Goal: Transaction & Acquisition: Purchase product/service

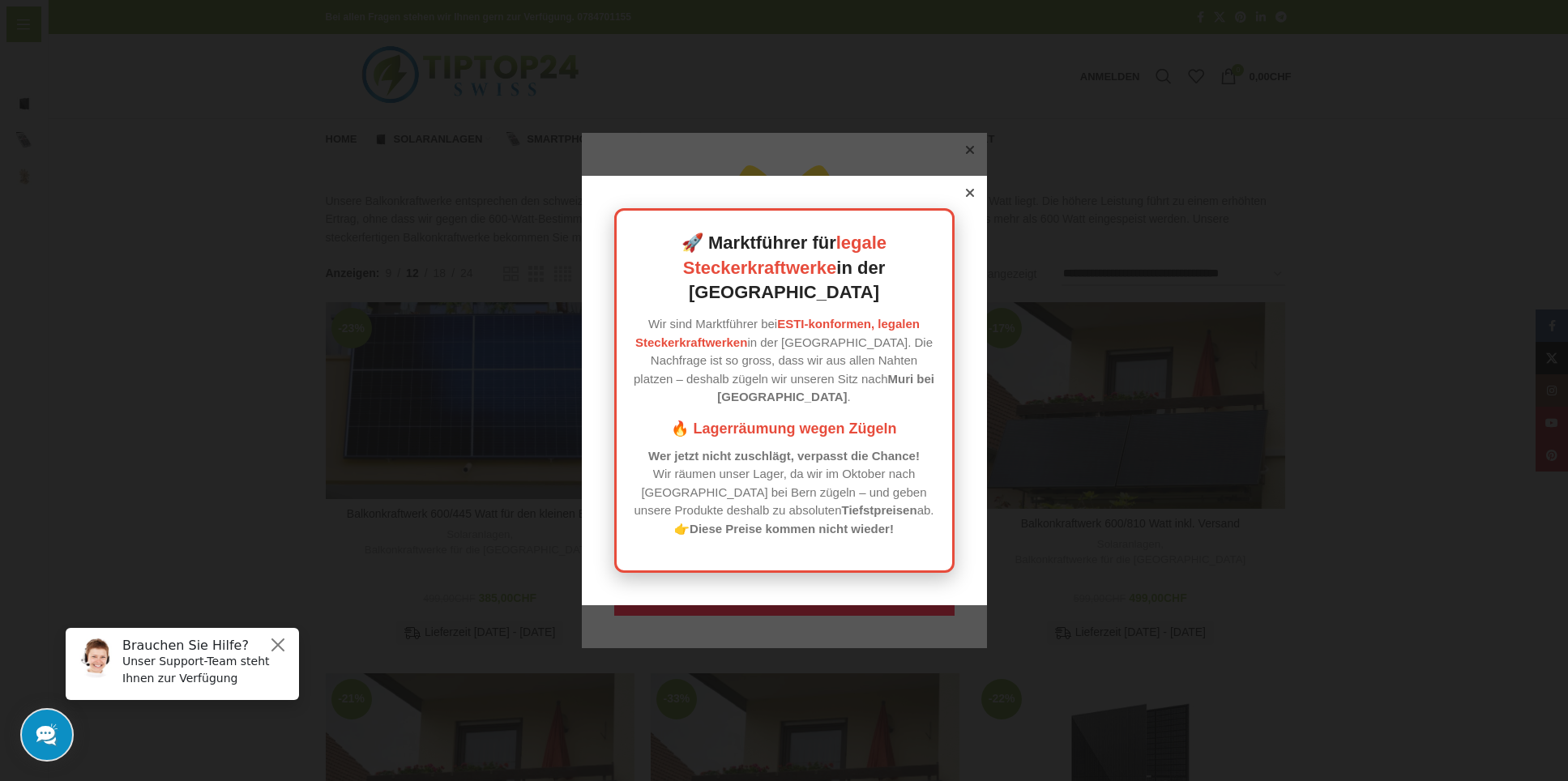
click at [970, 197] on icon at bounding box center [969, 192] width 8 height 8
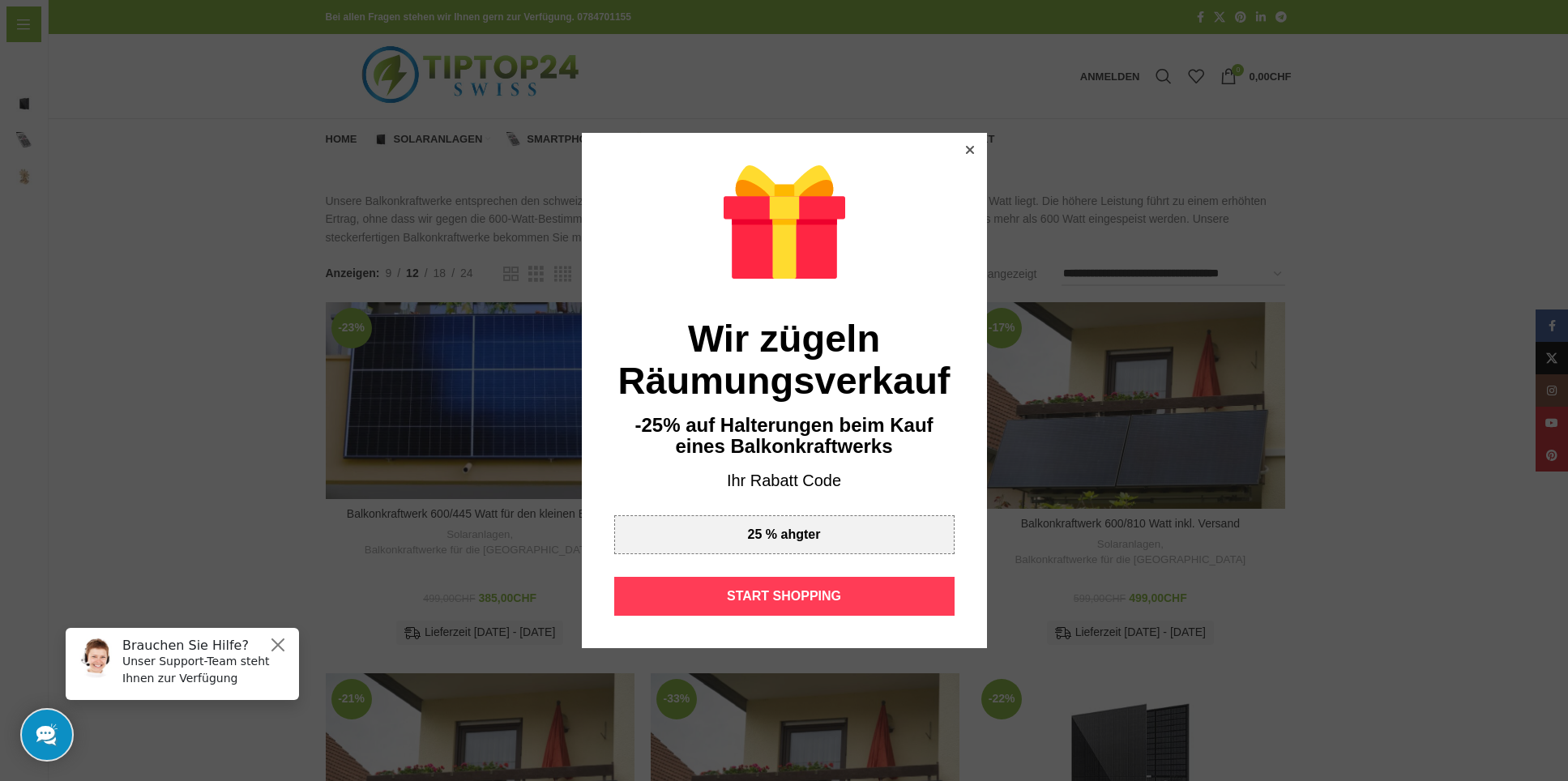
click at [782, 594] on div "START SHOPPING" at bounding box center [784, 596] width 341 height 39
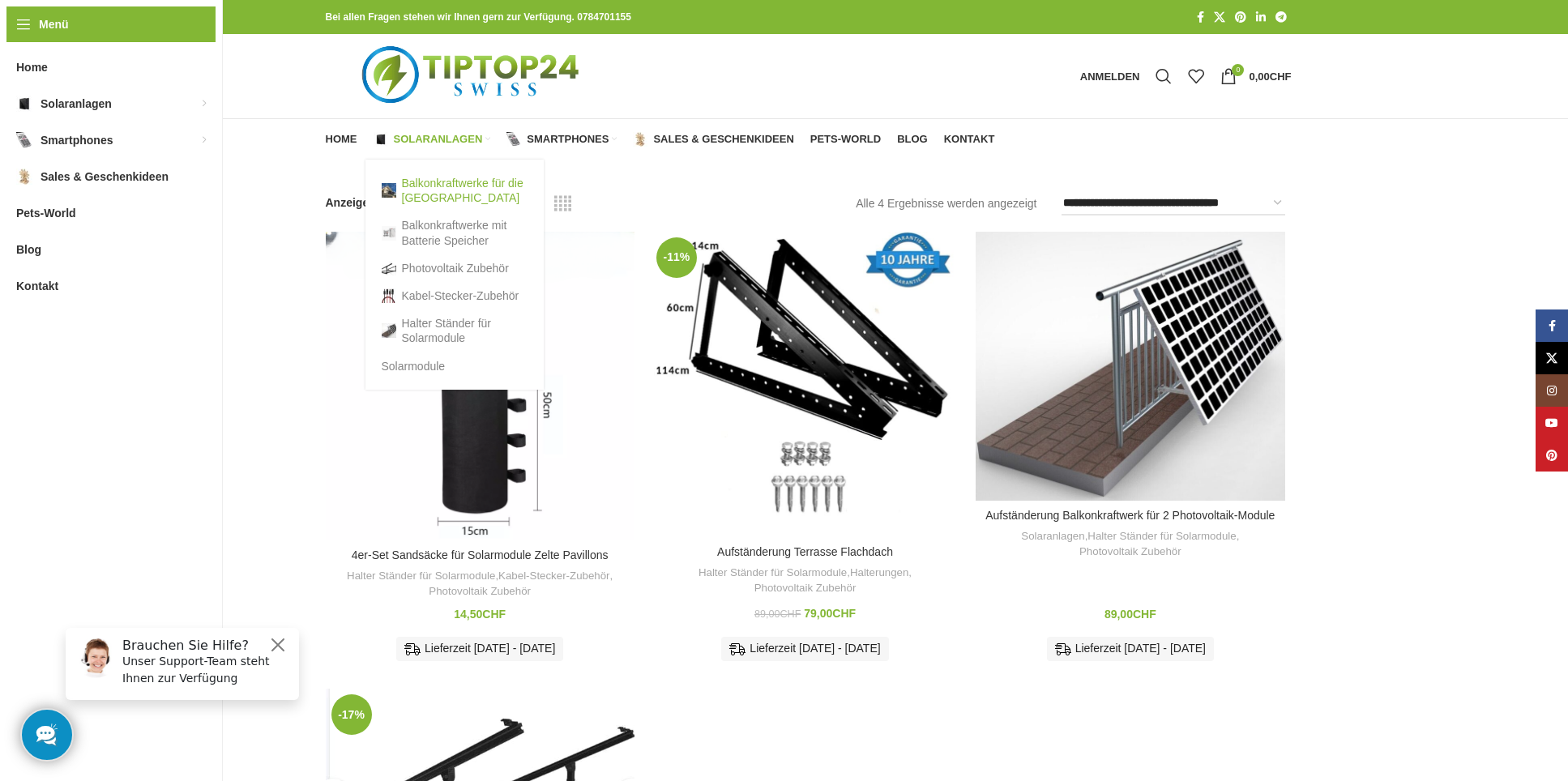
click at [436, 193] on link "Balkonkraftwerke für die [GEOGRAPHIC_DATA]" at bounding box center [454, 190] width 146 height 42
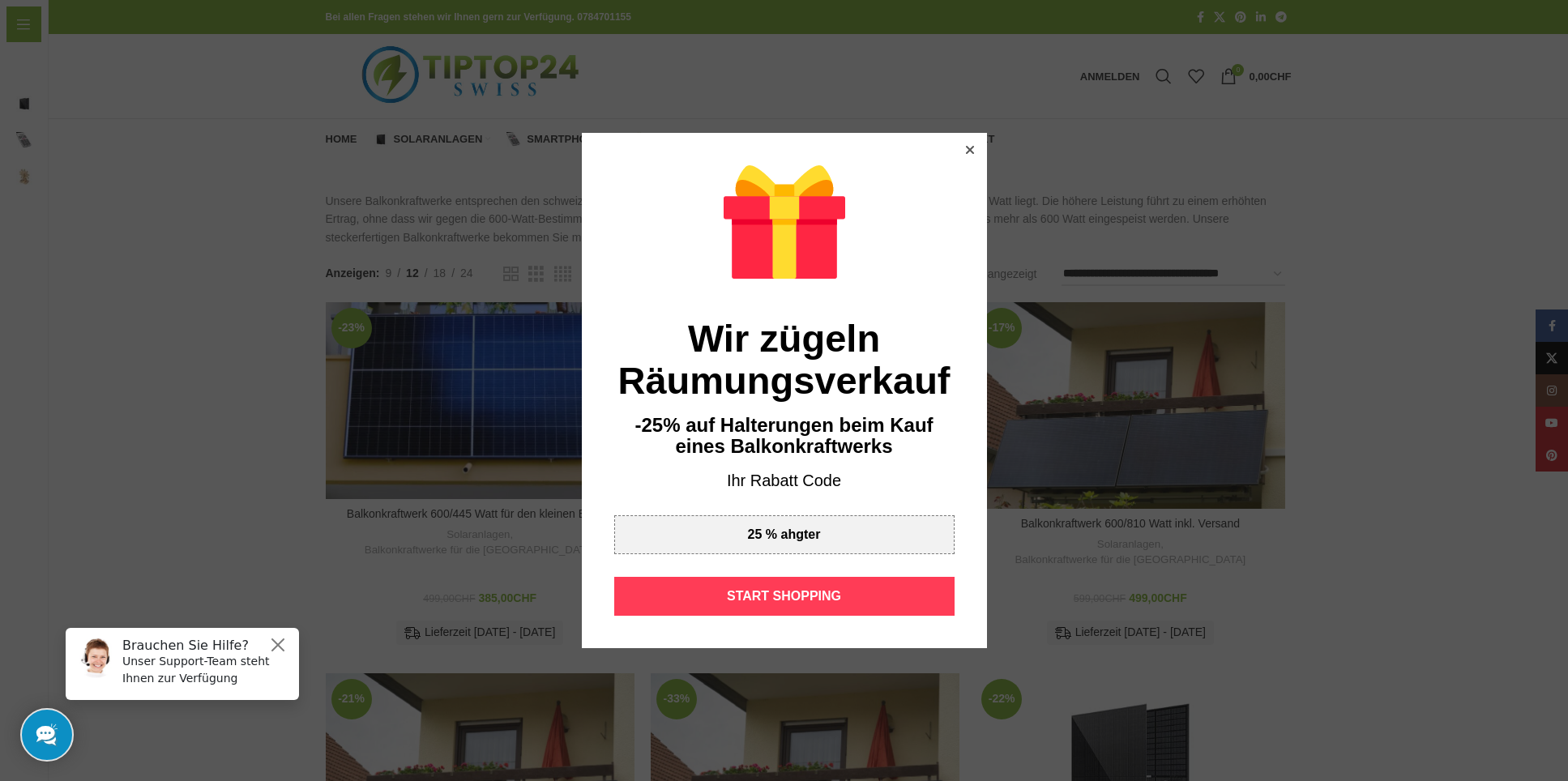
click at [762, 589] on div "START SHOPPING" at bounding box center [784, 596] width 341 height 39
click at [968, 145] on div at bounding box center [970, 150] width 15 height 15
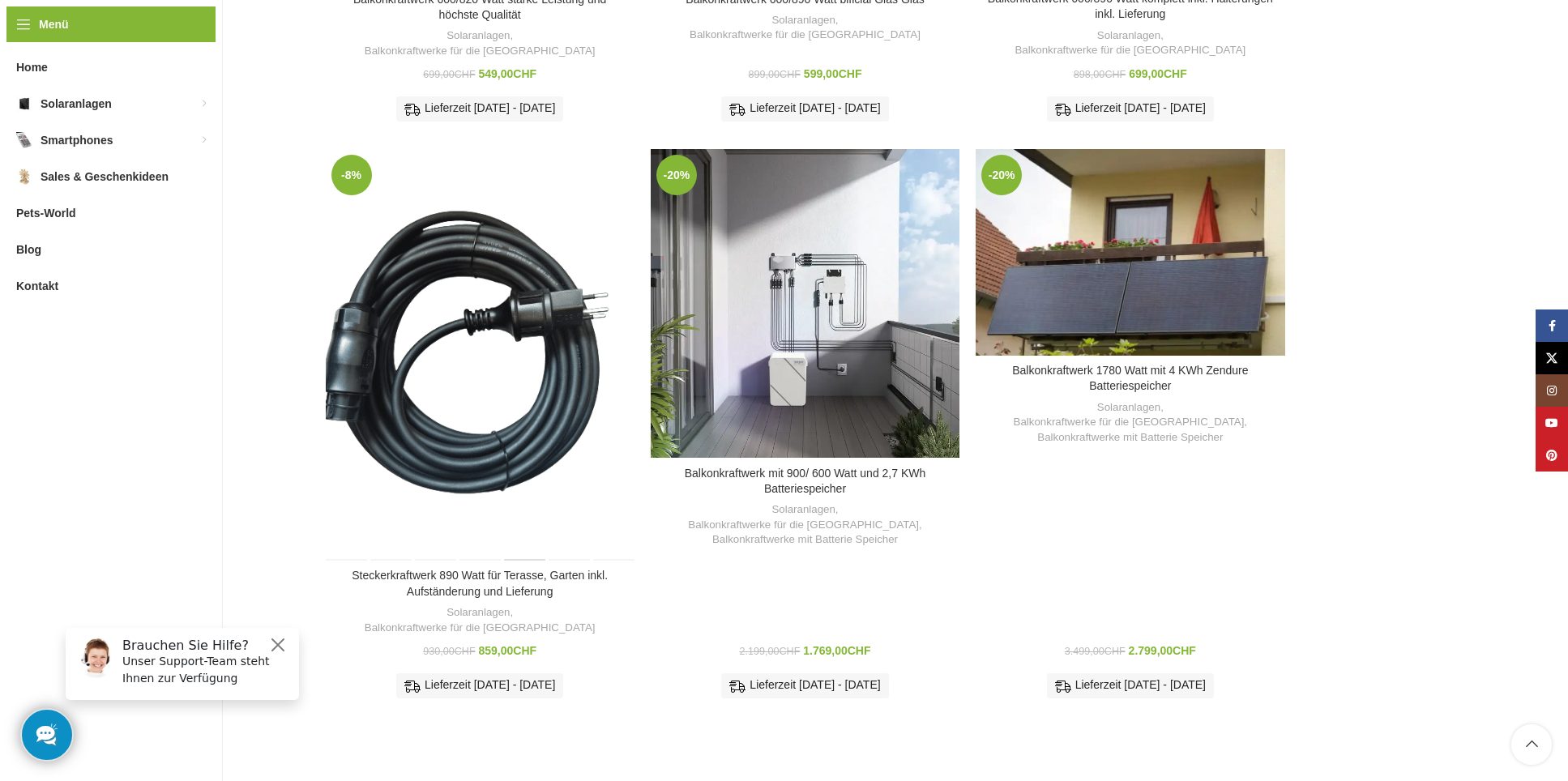
scroll to position [922, 0]
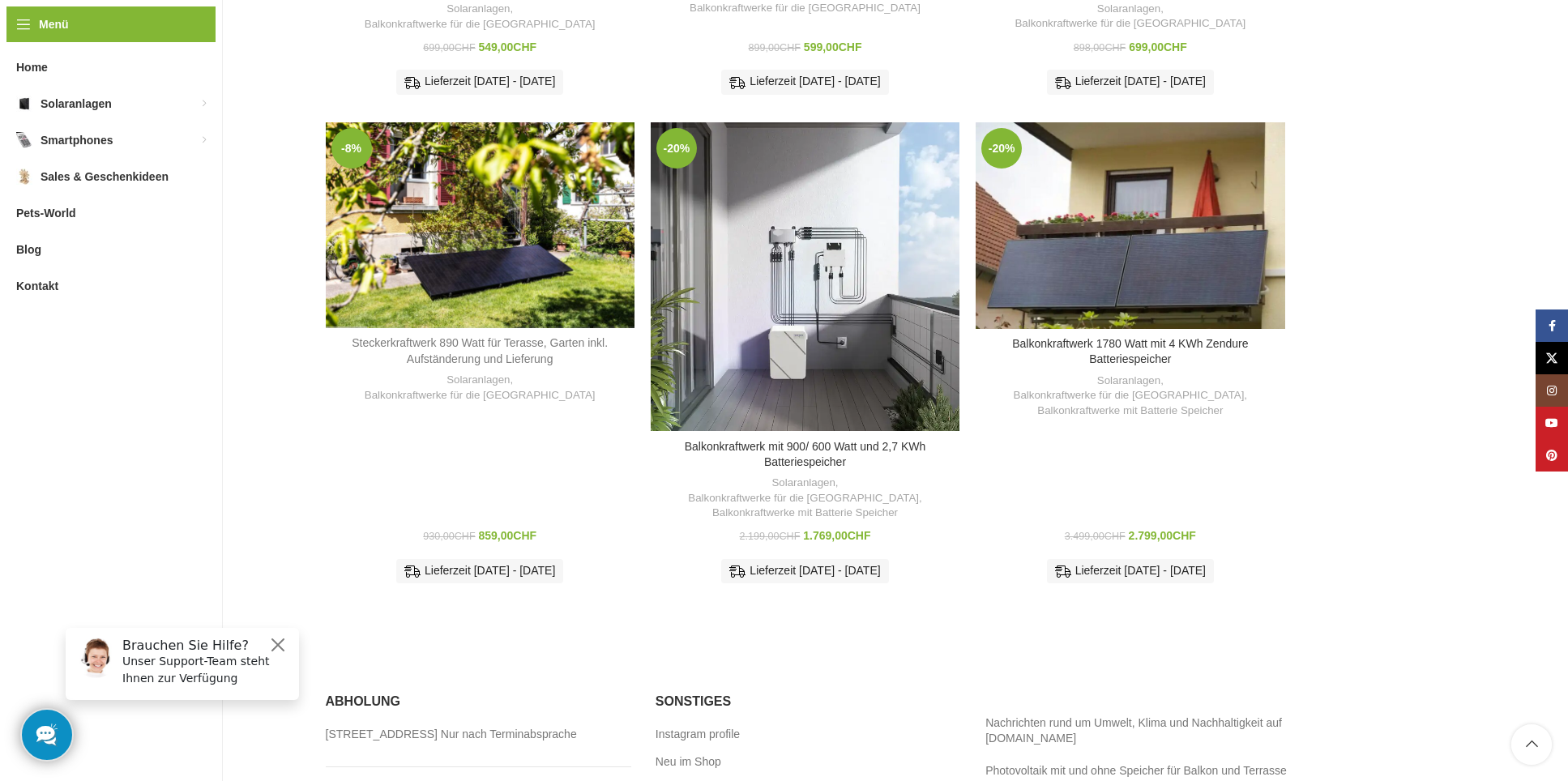
click at [493, 336] on link "Steckerkraftwerk 890 Watt für Terasse, Garten inkl. Aufständerung und Lieferung" at bounding box center [479, 350] width 256 height 29
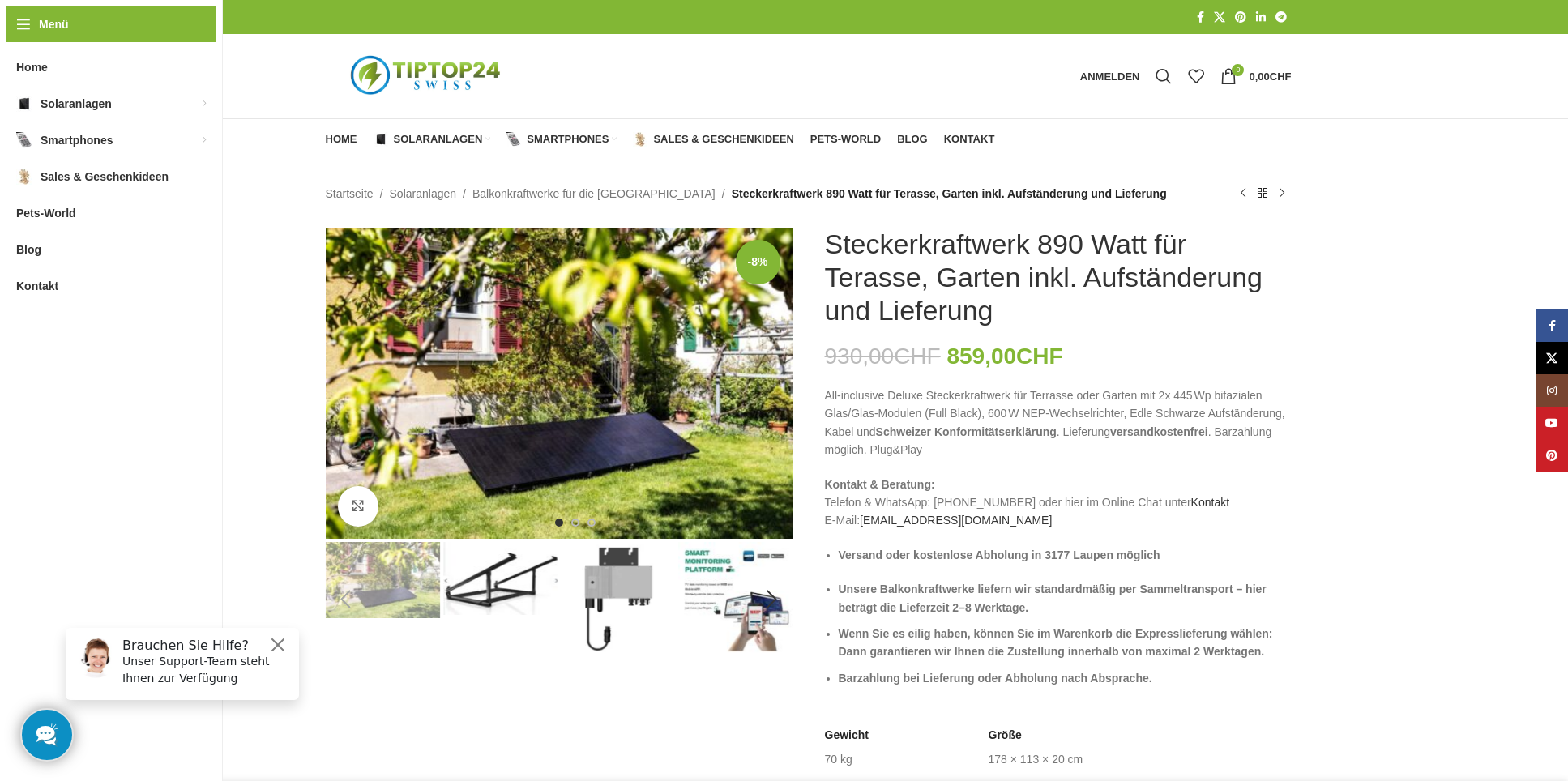
click at [624, 574] on img "3 / 7" at bounding box center [617, 598] width 114 height 114
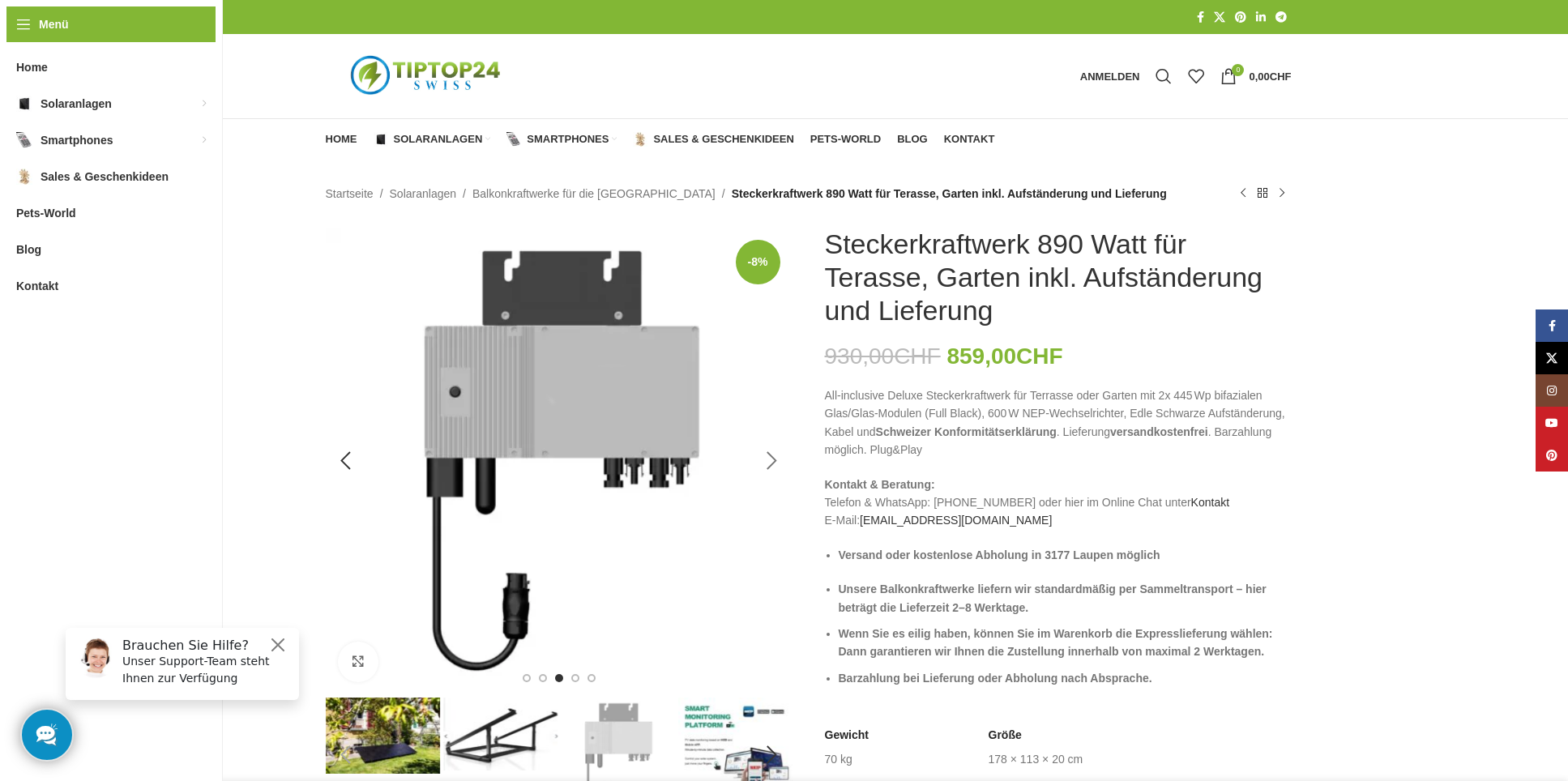
click at [775, 461] on div "Next slide" at bounding box center [772, 461] width 40 height 40
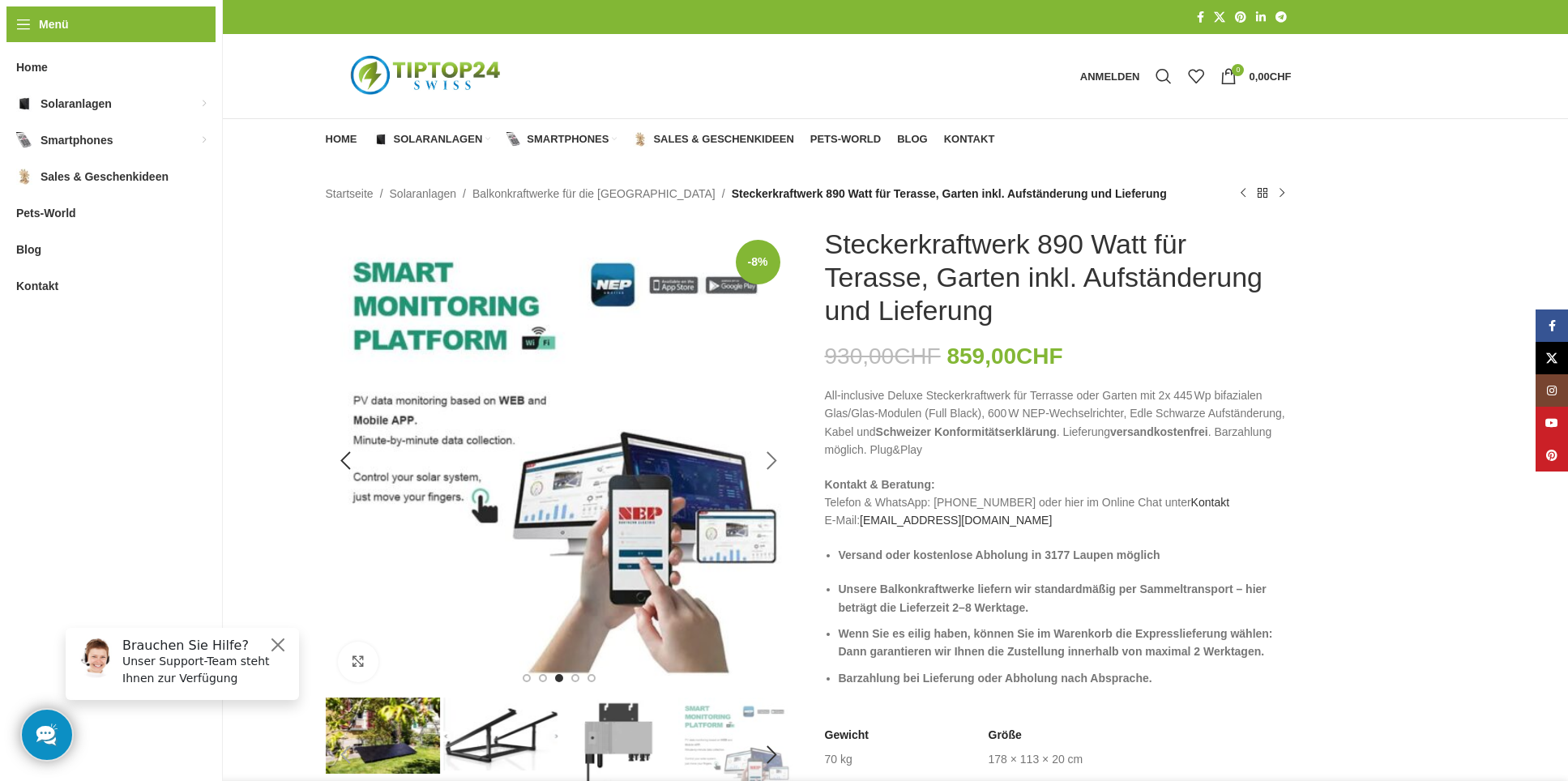
click at [772, 462] on div "Next slide" at bounding box center [772, 461] width 40 height 40
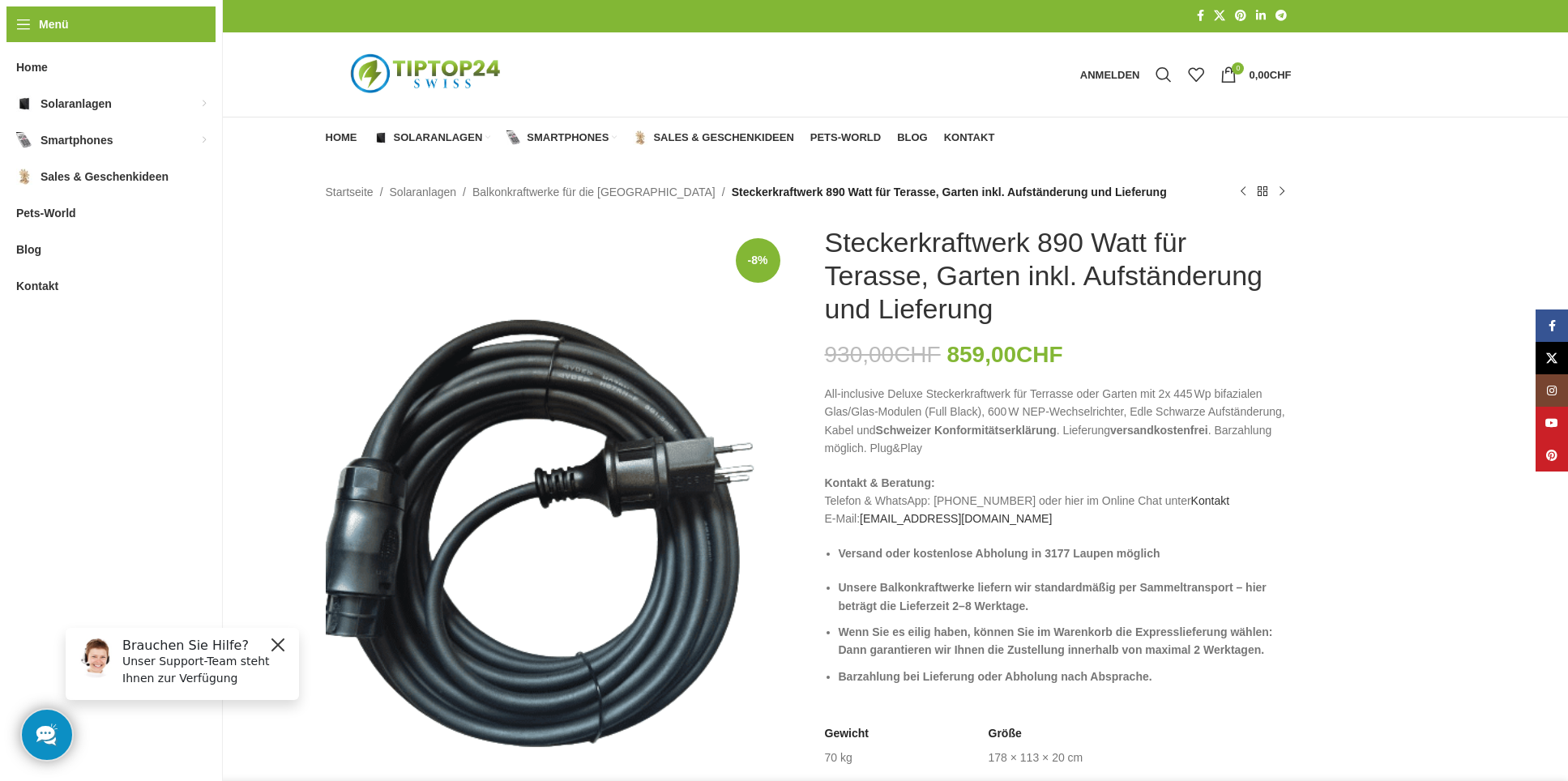
scroll to position [2, 0]
drag, startPoint x: 187, startPoint y: 653, endPoint x: 215, endPoint y: 875, distance: 223.8
click at [187, 653] on p "Unser Support-Team steht Ihnen zur Verfügung" at bounding box center [205, 669] width 167 height 34
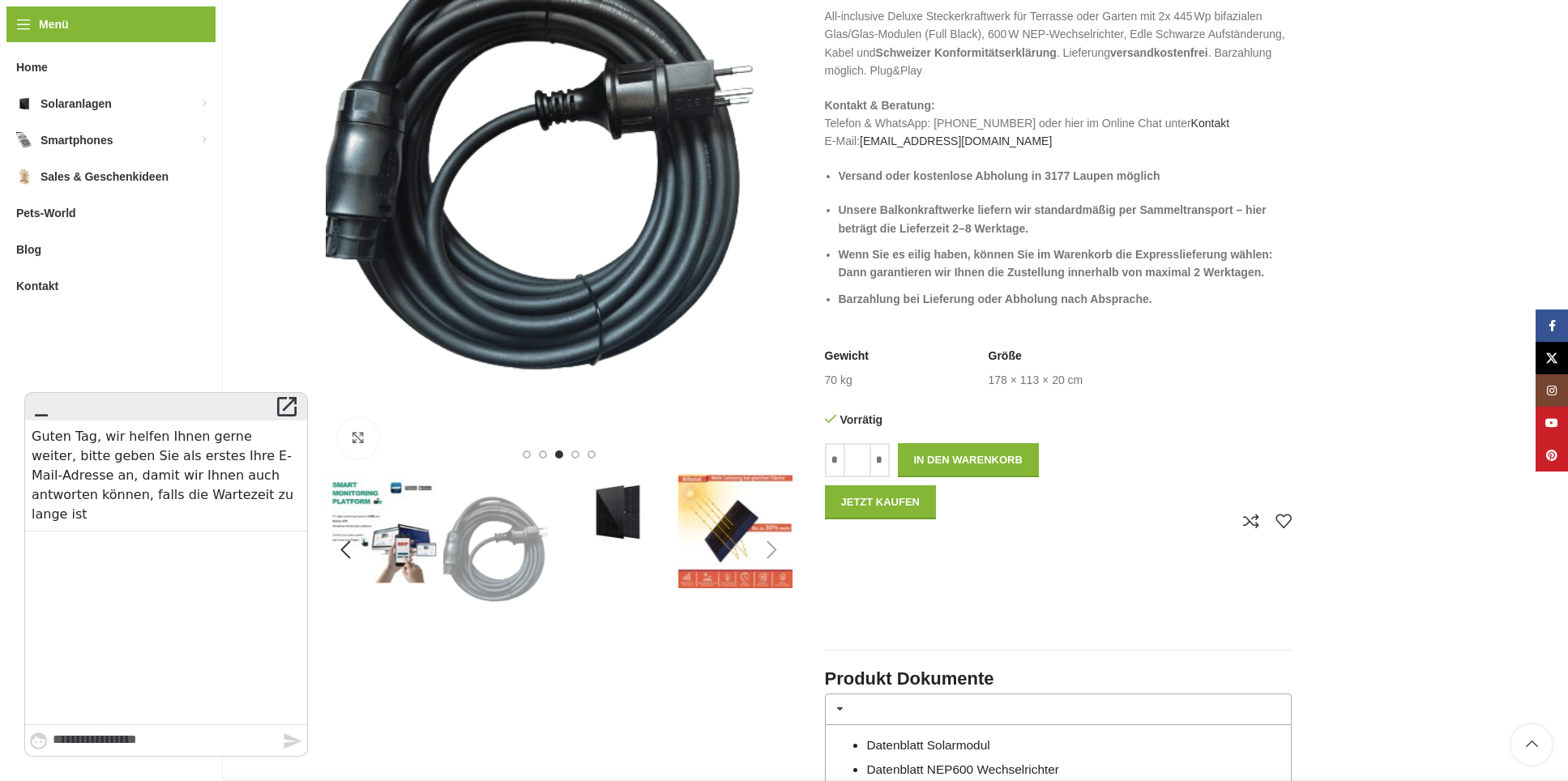
scroll to position [371, 0]
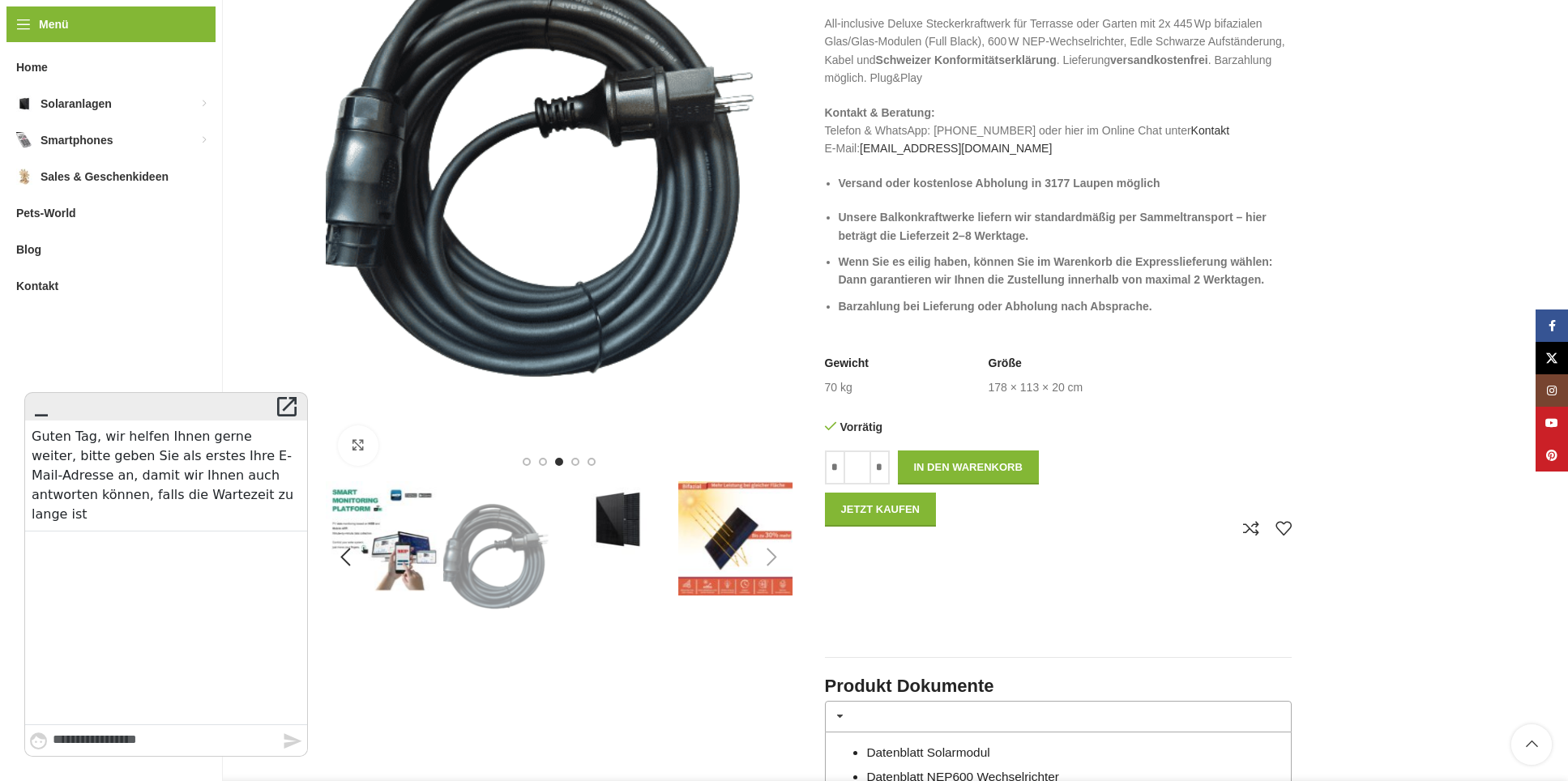
drag, startPoint x: 66, startPoint y: 805, endPoint x: 41, endPoint y: 412, distance: 393.8
click at [41, 412] on icon "" at bounding box center [41, 406] width 25 height 23
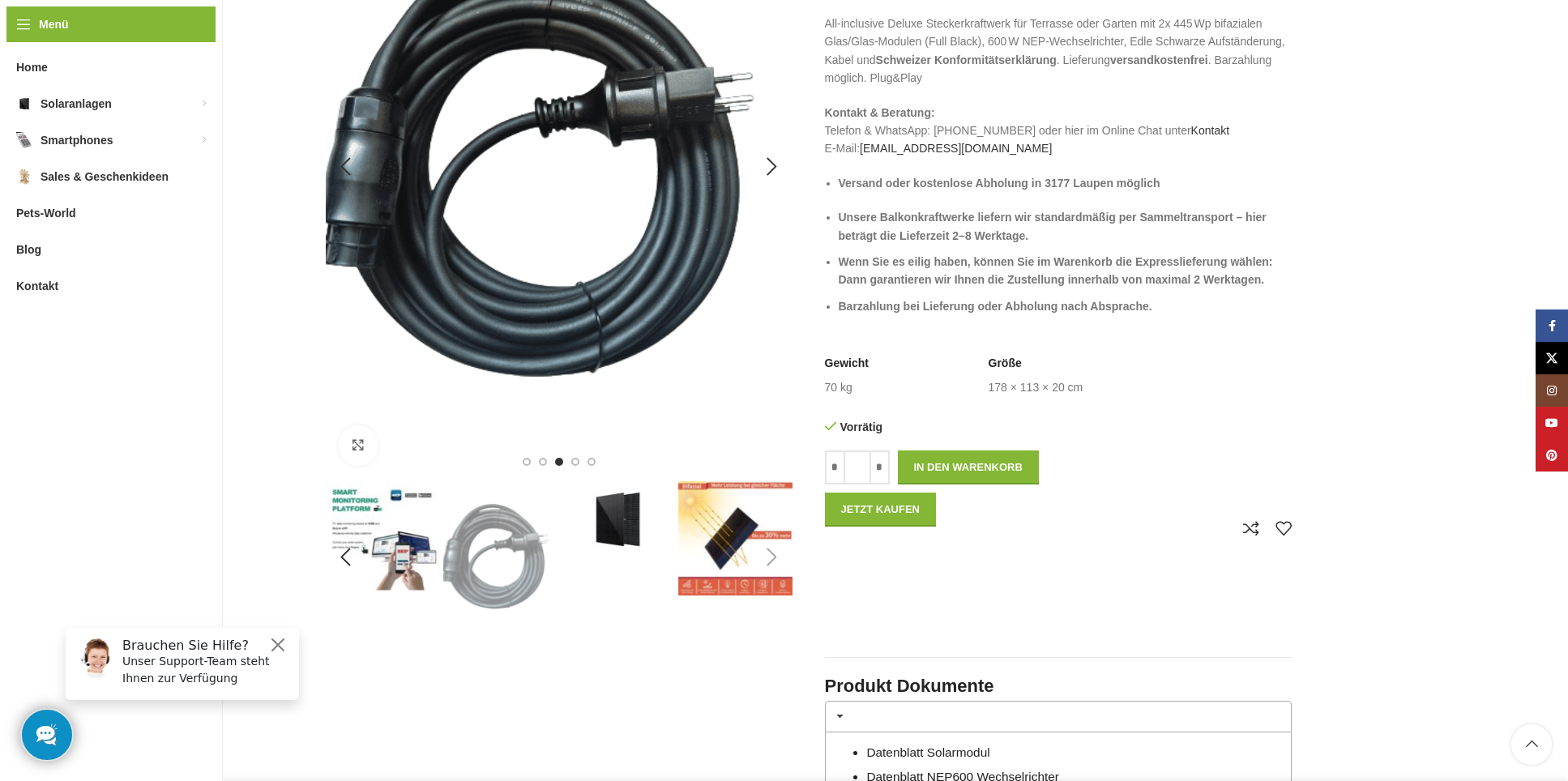
click at [452, 431] on img "5 / 7" at bounding box center [559, 167] width 467 height 622
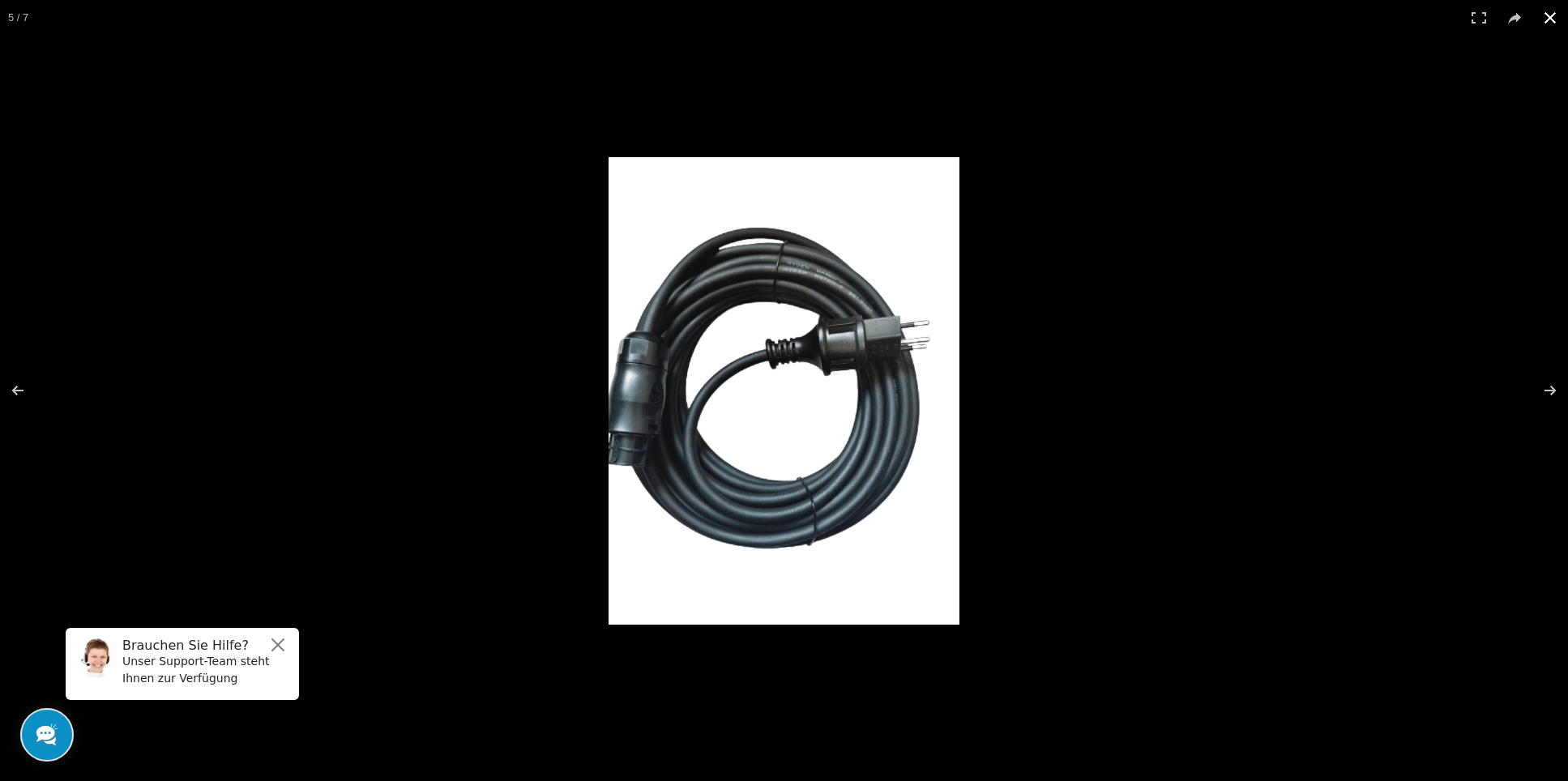
click at [1547, 23] on button at bounding box center [1550, 17] width 36 height 36
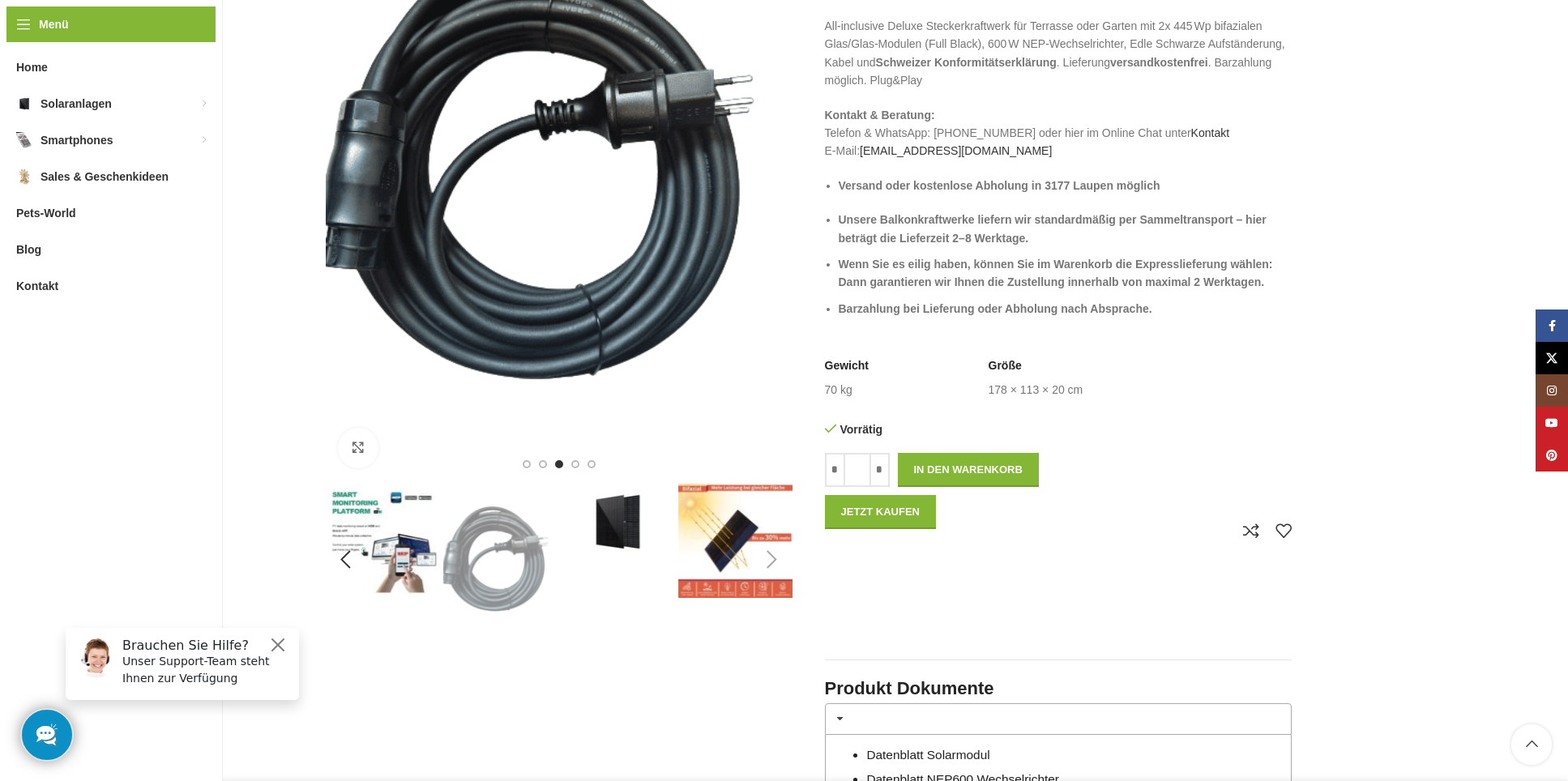
scroll to position [369, 0]
click at [623, 522] on img "6 / 7" at bounding box center [617, 522] width 114 height 76
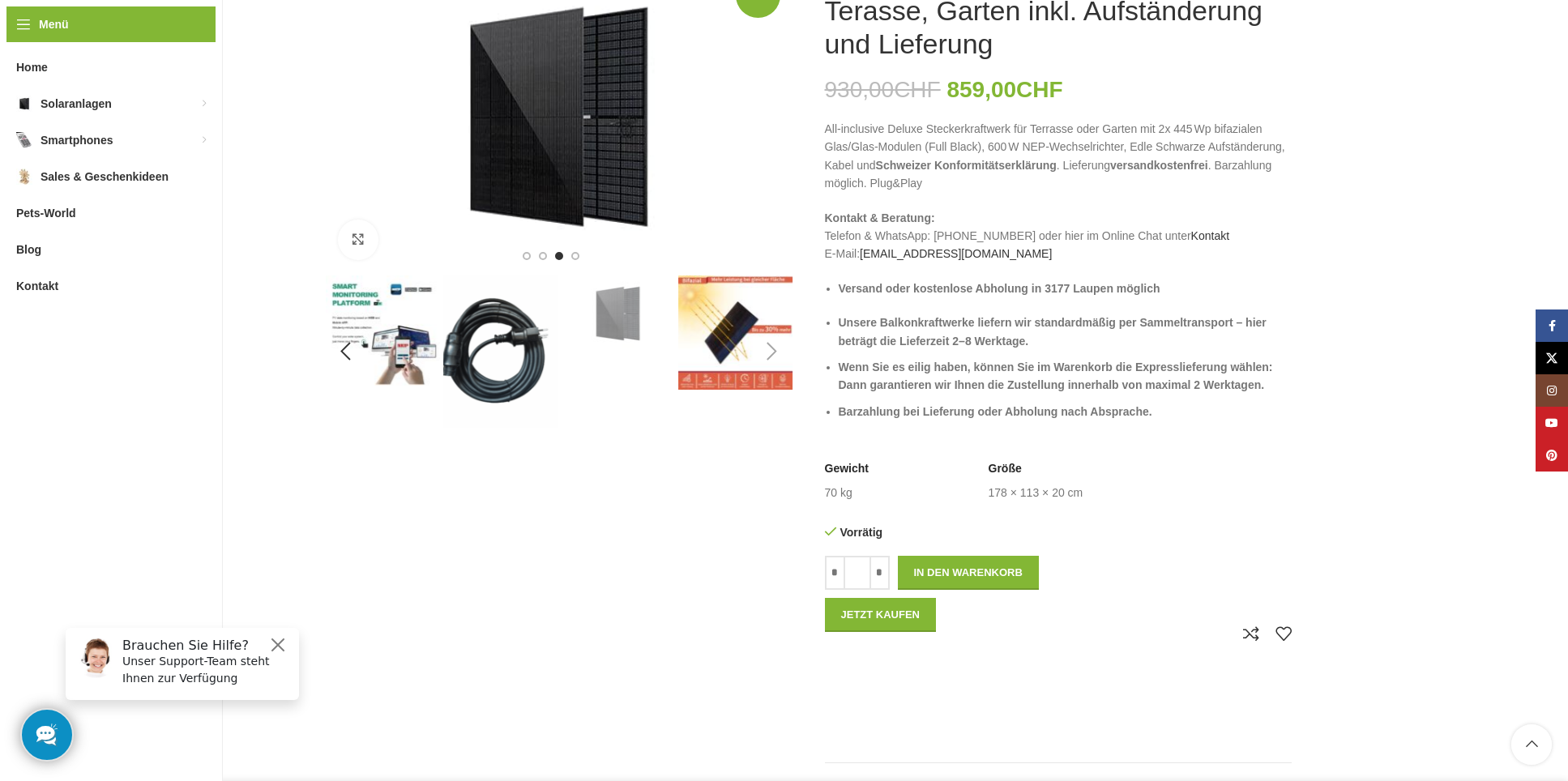
scroll to position [232, 0]
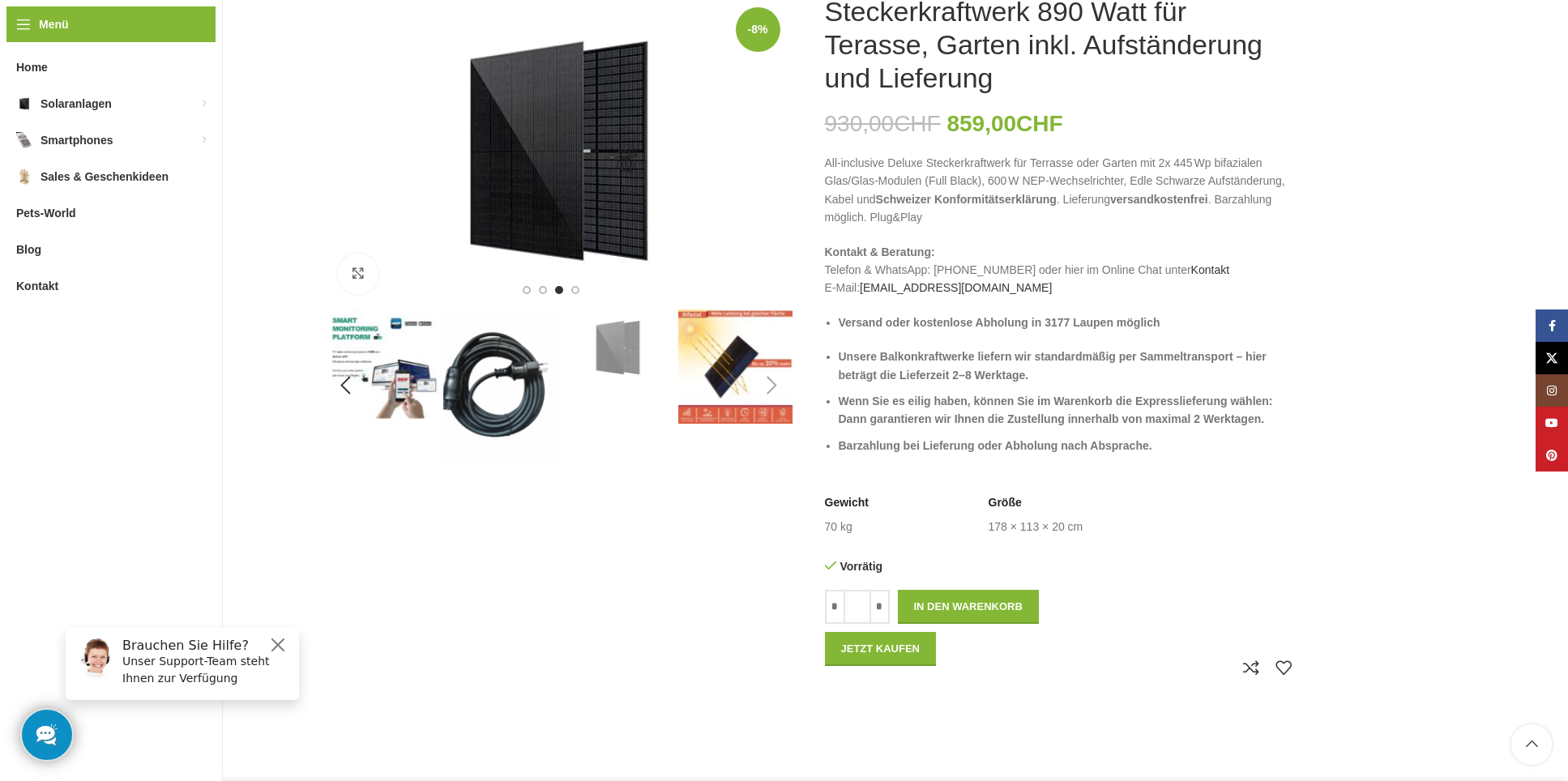
click at [736, 371] on img "7 / 7" at bounding box center [735, 366] width 114 height 114
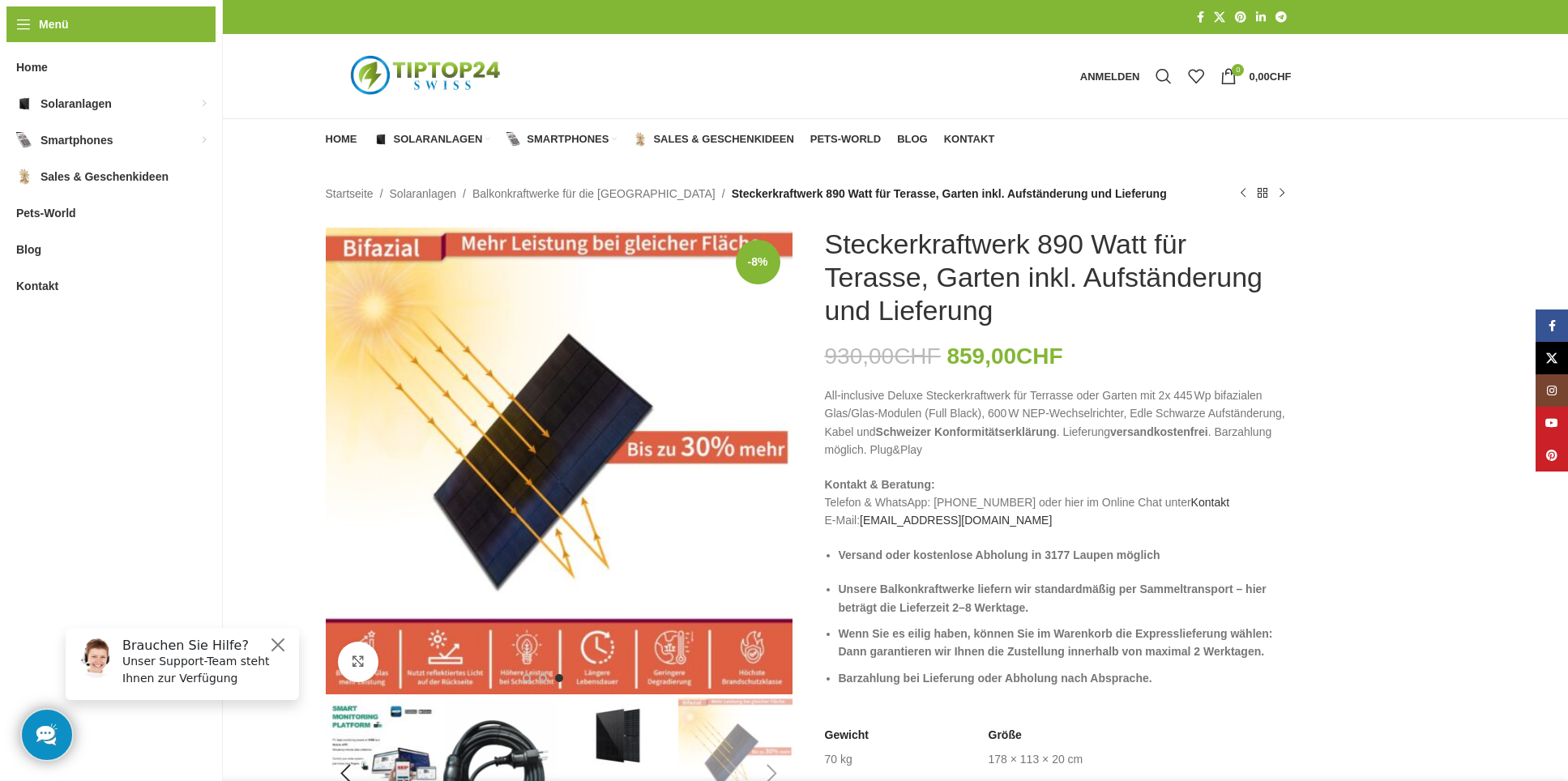
scroll to position [0, 0]
